Goal: Task Accomplishment & Management: Use online tool/utility

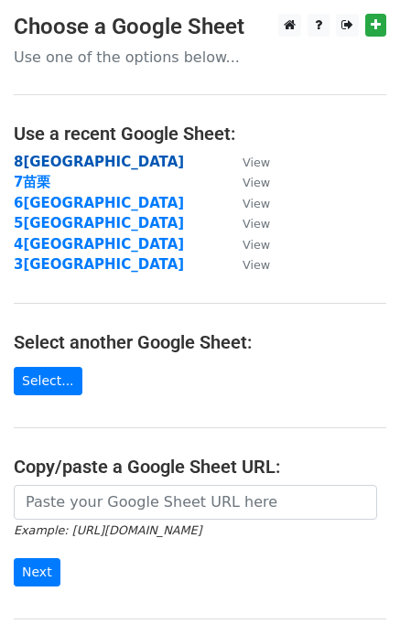
click at [59, 159] on strong "8宜蘭市" at bounding box center [99, 162] width 170 height 16
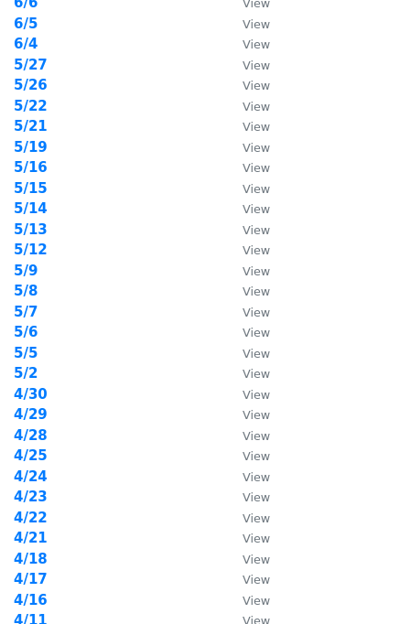
scroll to position [507, 0]
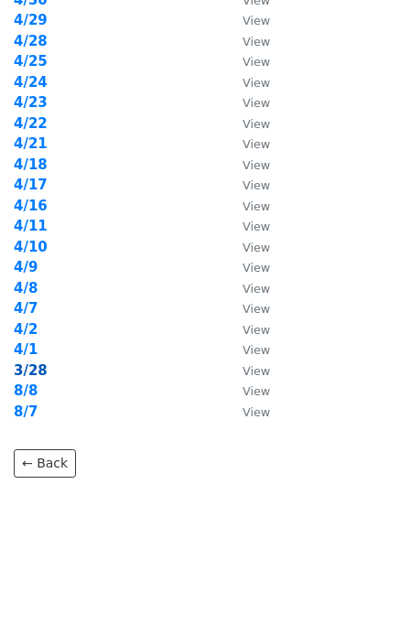
click at [40, 373] on strong "3/28" at bounding box center [31, 370] width 34 height 16
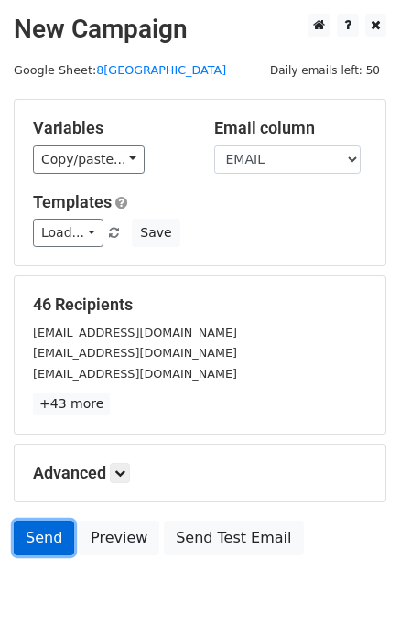
click at [54, 527] on link "Send" at bounding box center [44, 538] width 60 height 35
